Goal: Task Accomplishment & Management: Manage account settings

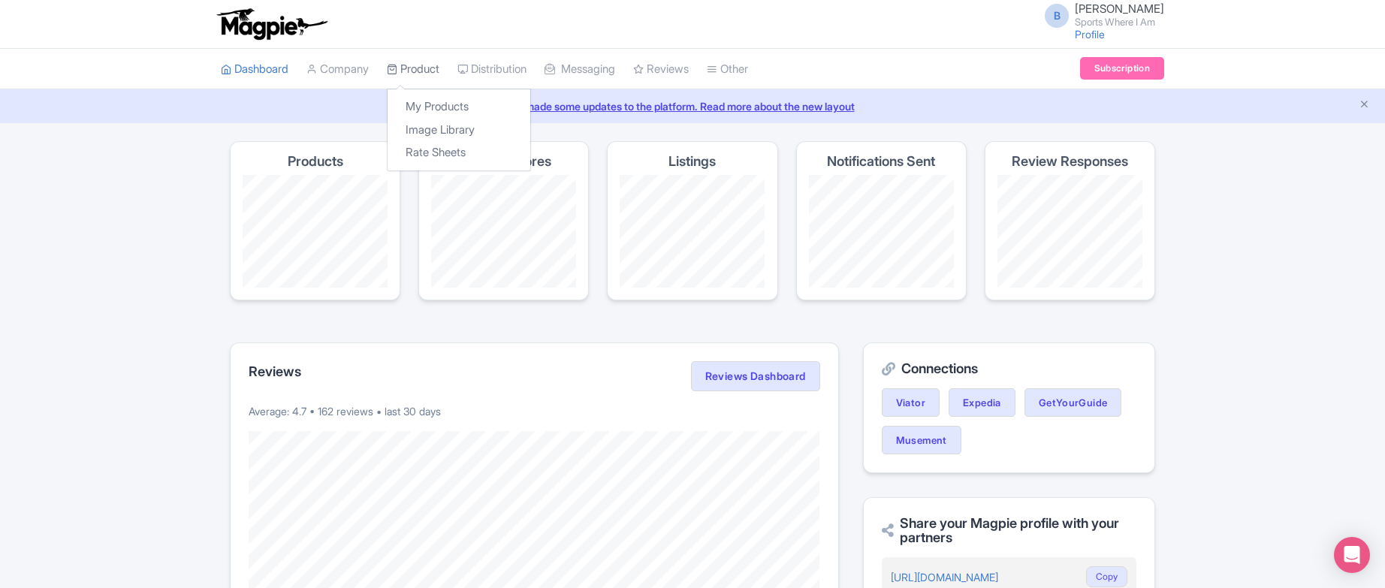
click at [417, 71] on link "Product" at bounding box center [413, 69] width 53 height 41
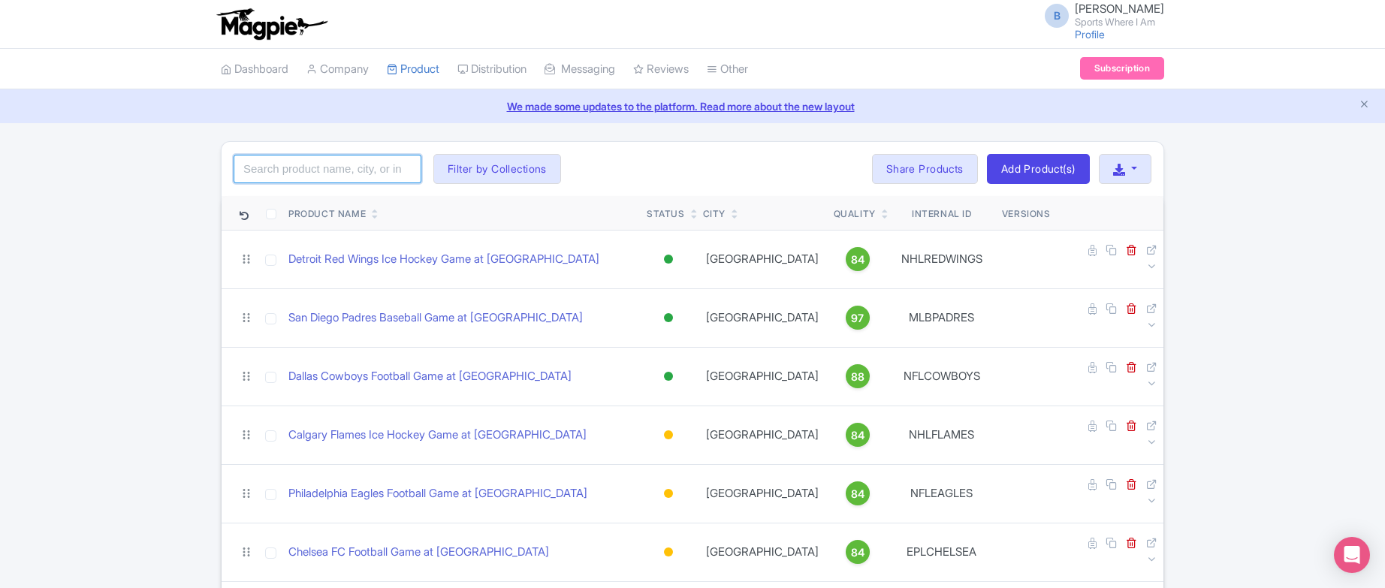
click at [331, 173] on input "search" at bounding box center [328, 169] width 188 height 29
type input "miami heat"
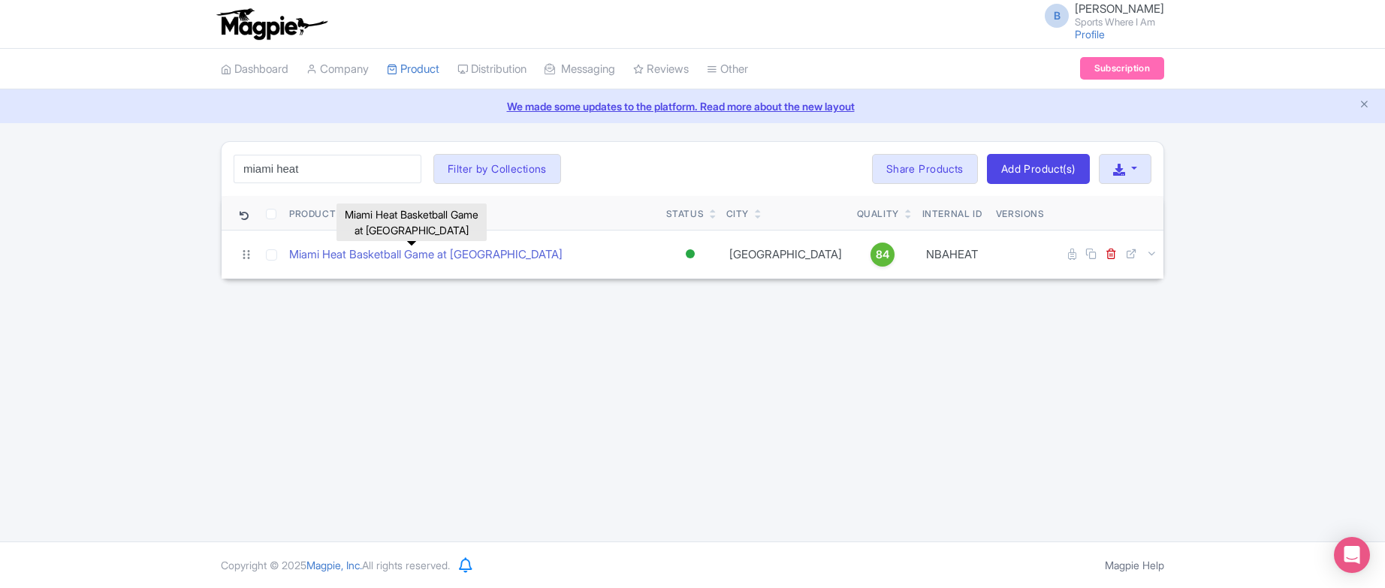
click at [497, 255] on link "Miami Heat Basketball Game at [GEOGRAPHIC_DATA]" at bounding box center [425, 254] width 273 height 17
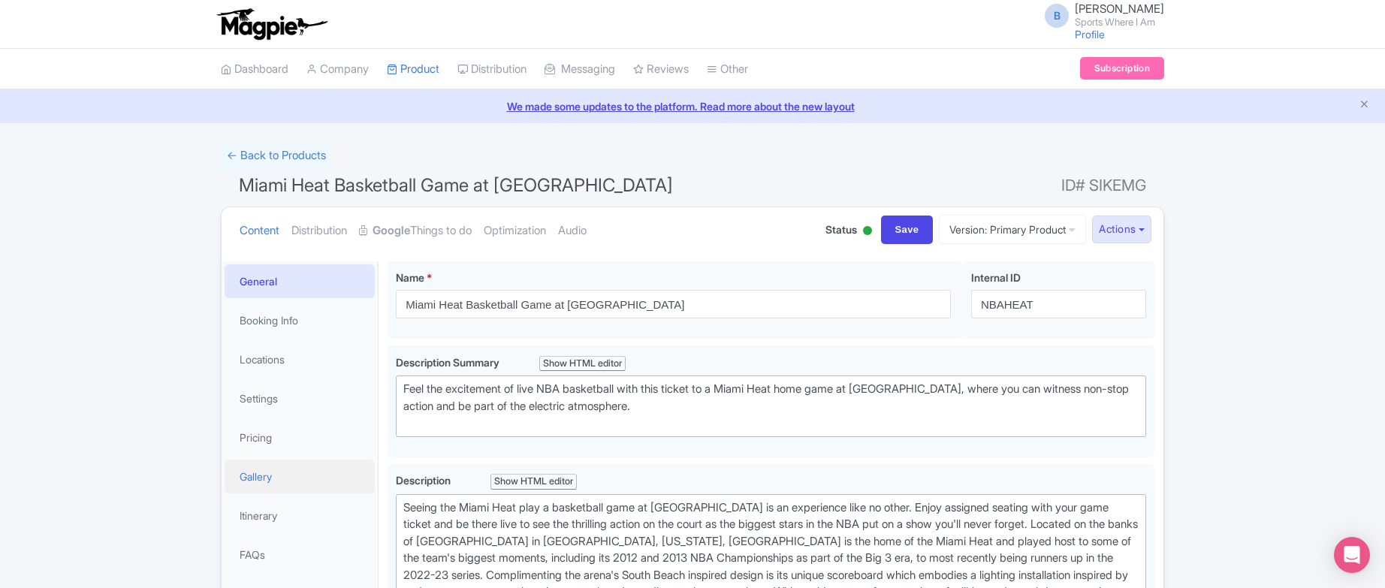
click at [282, 467] on link "Gallery" at bounding box center [299, 477] width 150 height 34
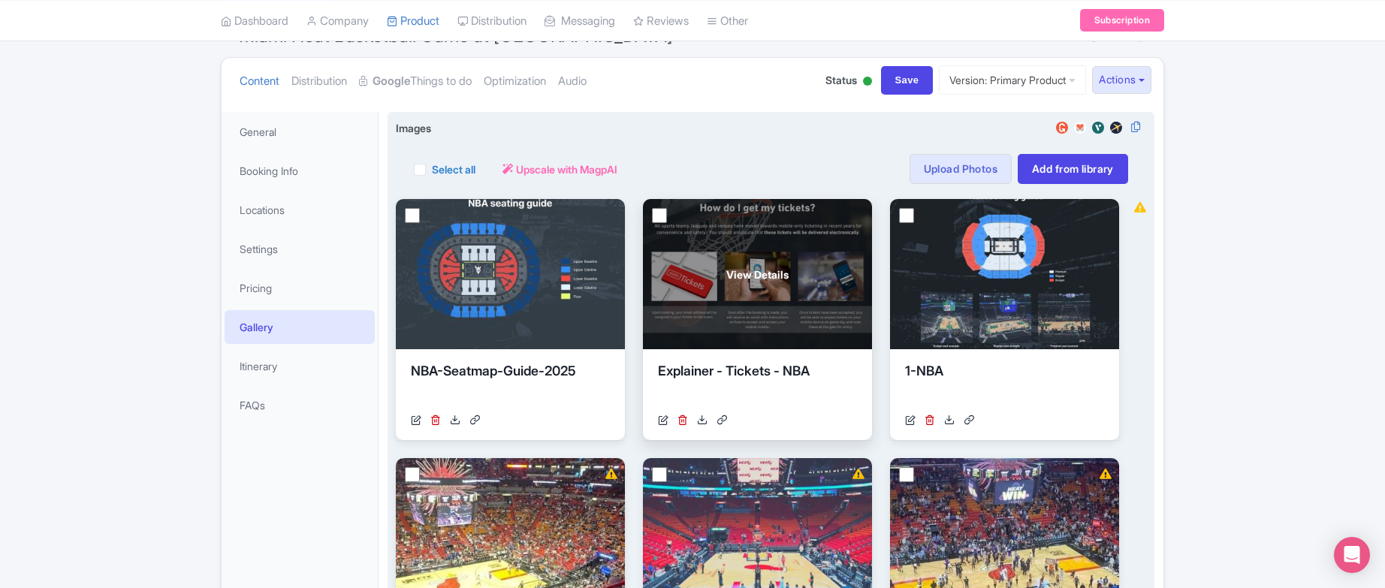
scroll to position [158, 0]
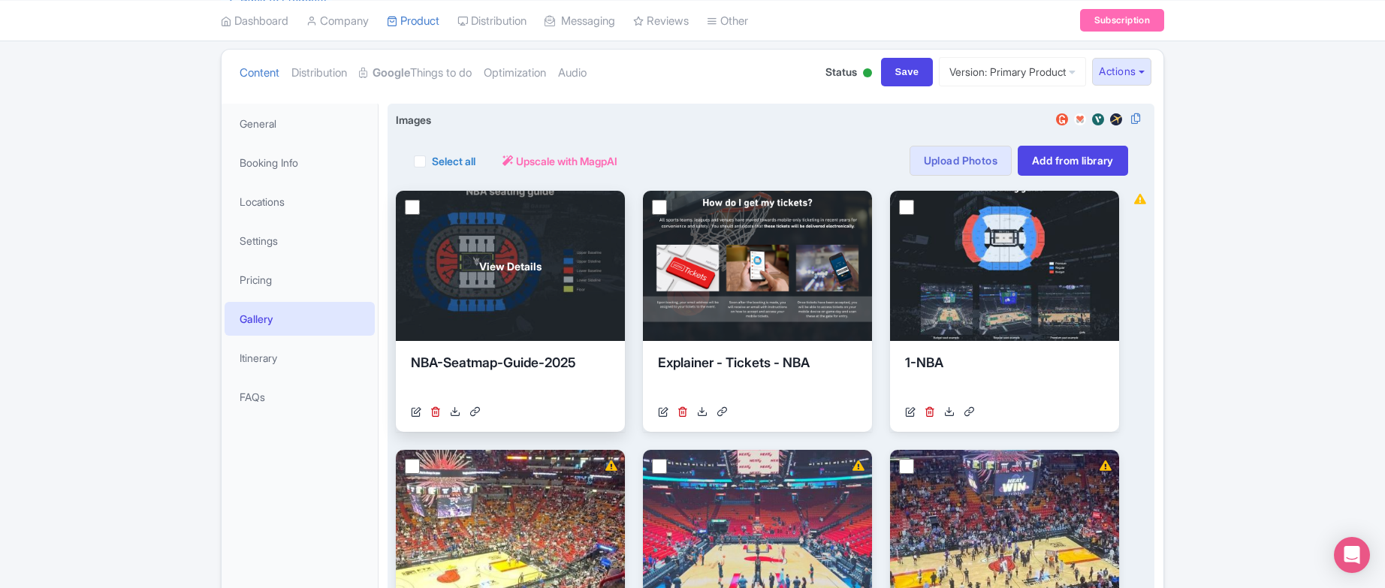
click at [414, 206] on input "checkbox" at bounding box center [412, 207] width 15 height 15
click at [435, 409] on icon at bounding box center [435, 411] width 11 height 11
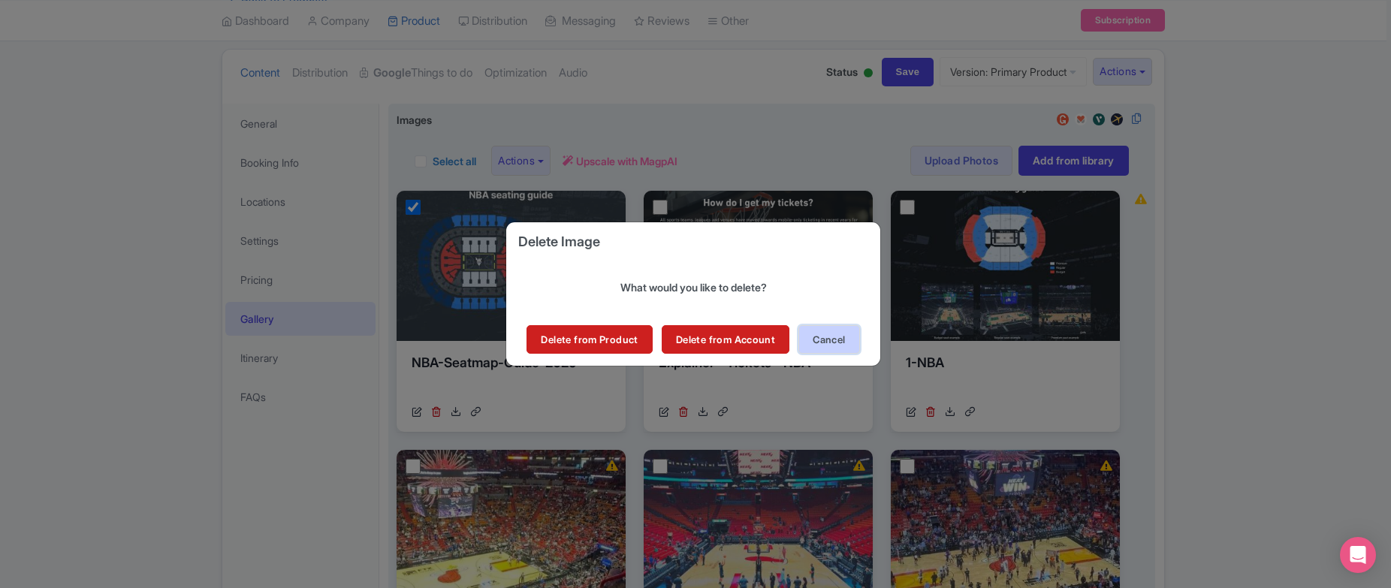
click at [821, 337] on button "Cancel" at bounding box center [828, 339] width 61 height 29
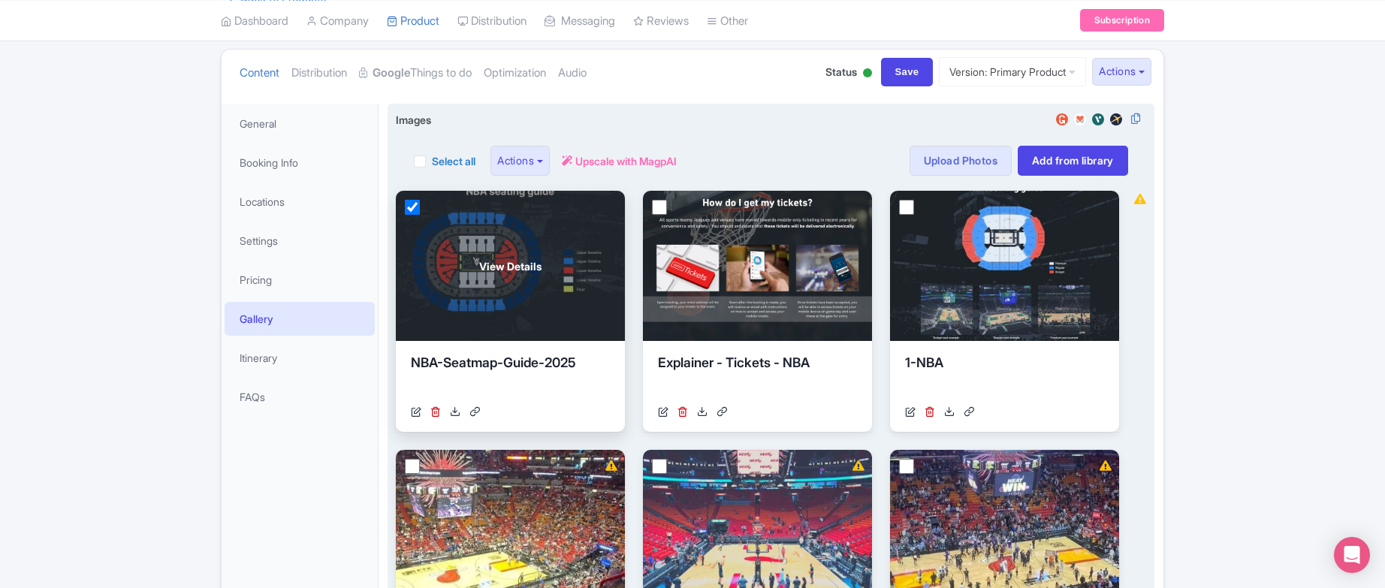
click at [412, 205] on input "checkbox" at bounding box center [412, 207] width 15 height 15
checkbox input "false"
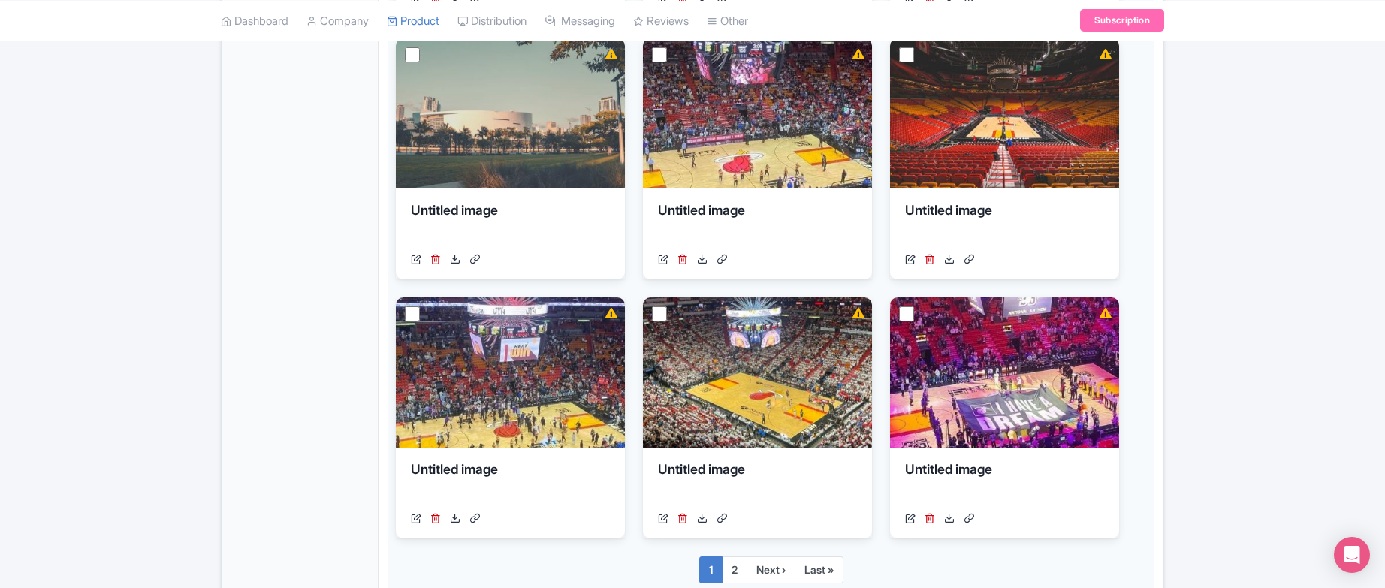
scroll to position [883, 0]
